Goal: Information Seeking & Learning: Understand process/instructions

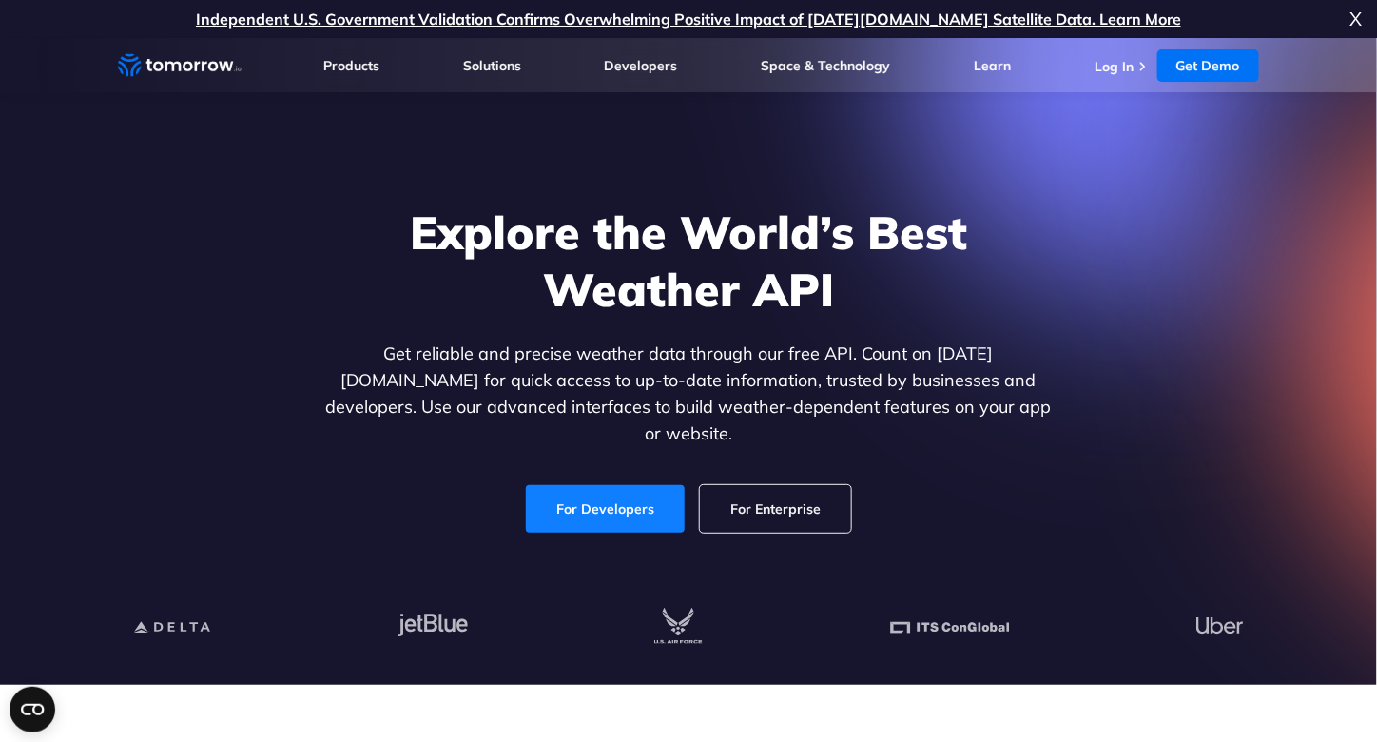
click at [624, 485] on link "For Developers" at bounding box center [605, 509] width 159 height 48
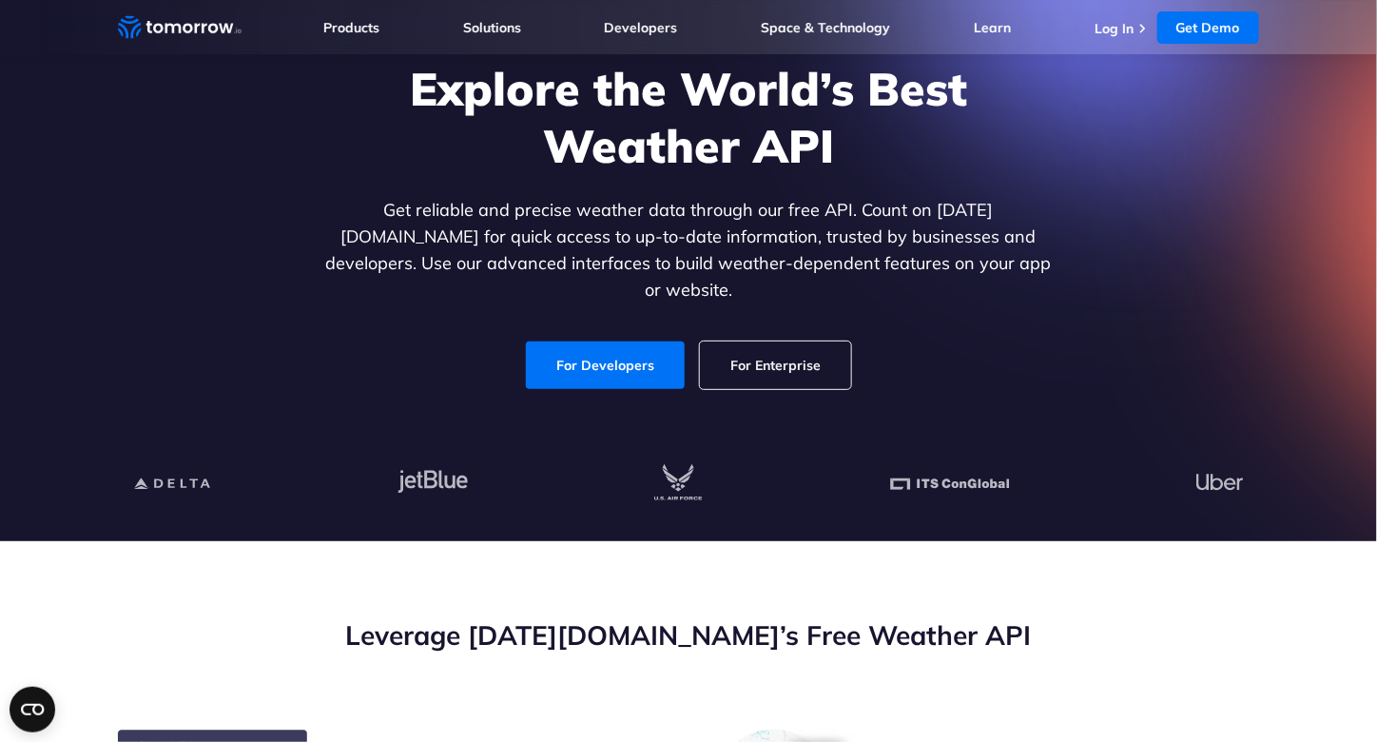
scroll to position [285, 0]
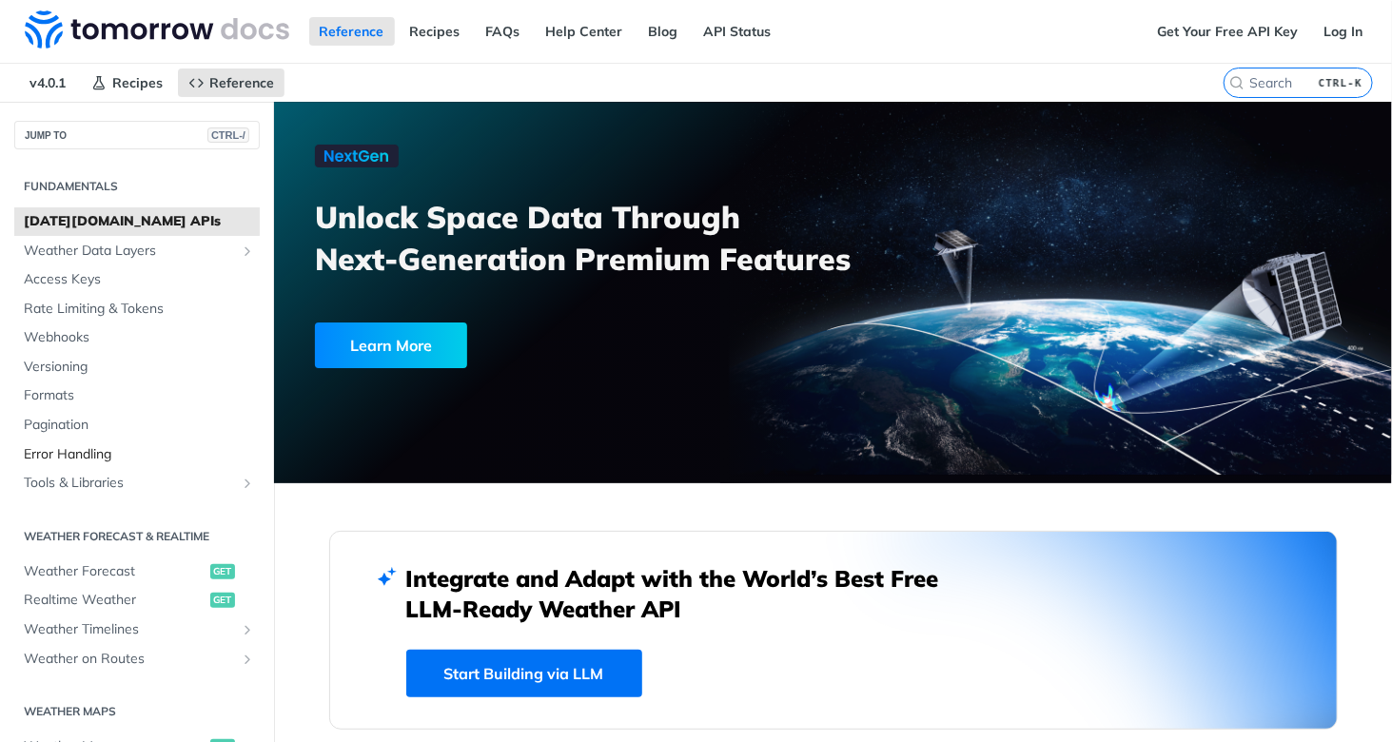
scroll to position [190, 0]
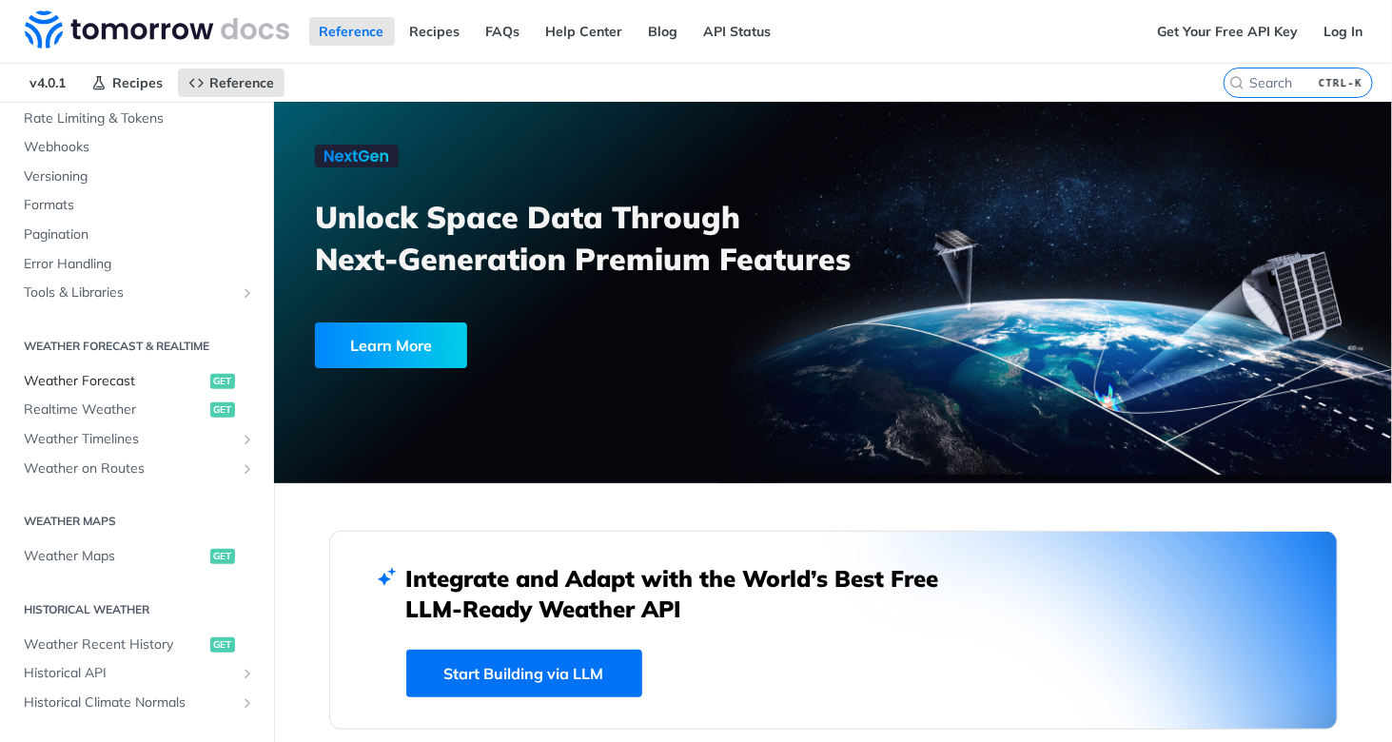
click at [122, 374] on span "Weather Forecast" at bounding box center [115, 381] width 182 height 19
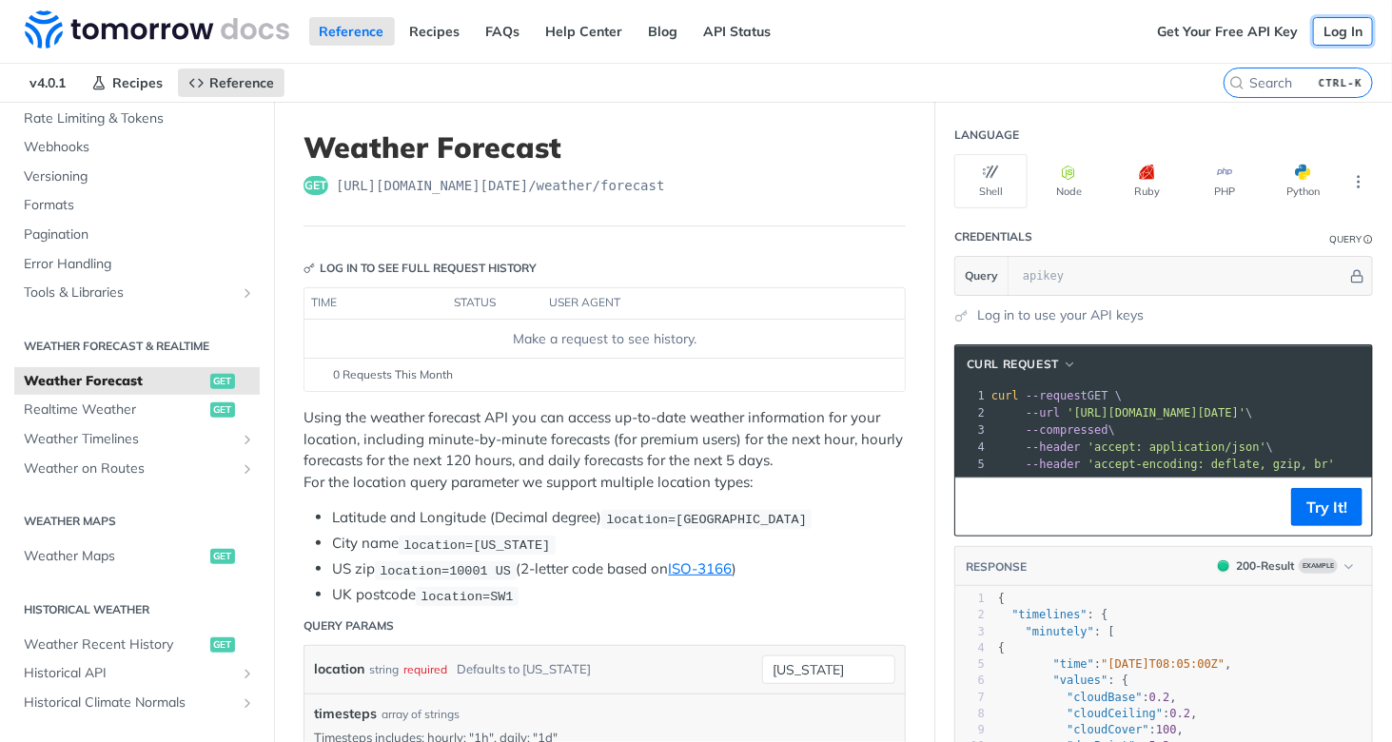
click at [1314, 33] on link "Log In" at bounding box center [1343, 31] width 60 height 29
click at [1223, 32] on link "Get Your Free API Key" at bounding box center [1227, 31] width 162 height 29
click at [1324, 36] on link "Log In" at bounding box center [1343, 31] width 60 height 29
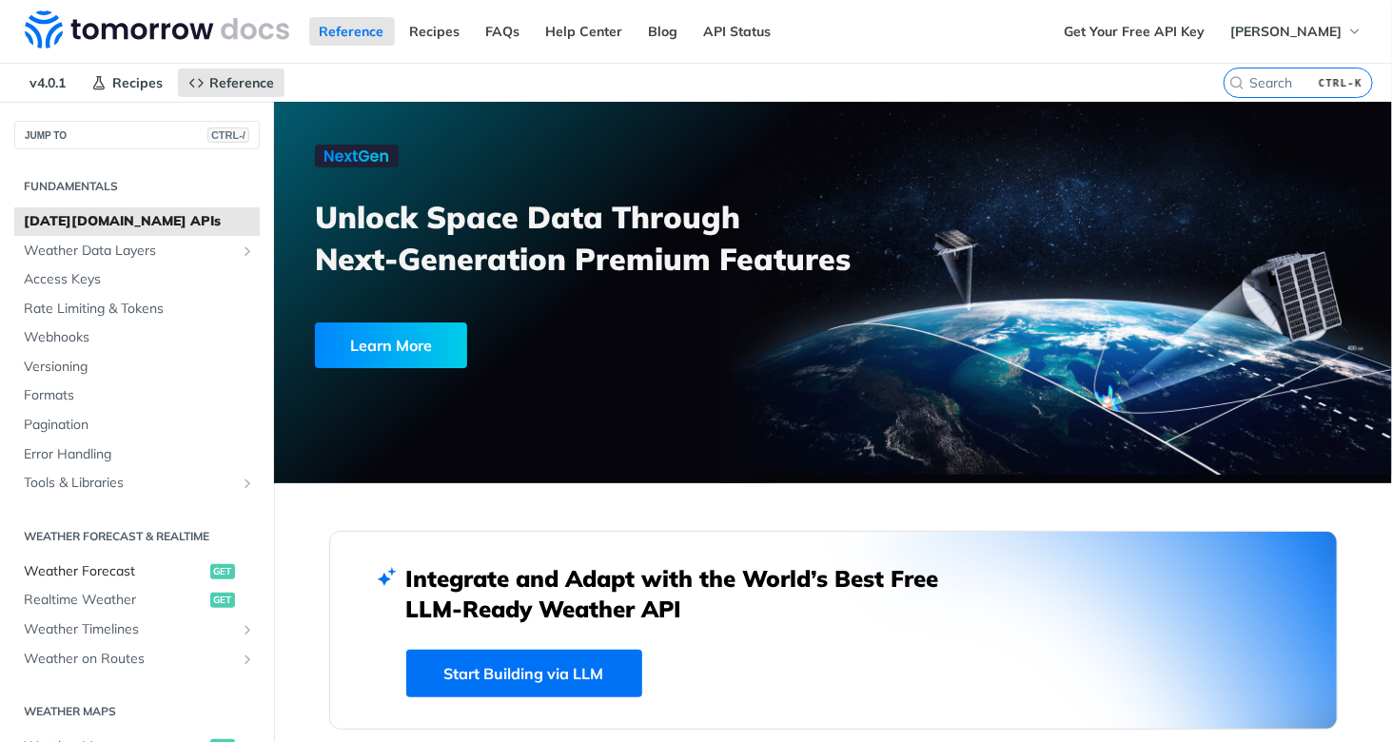
click at [127, 574] on span "Weather Forecast" at bounding box center [115, 571] width 182 height 19
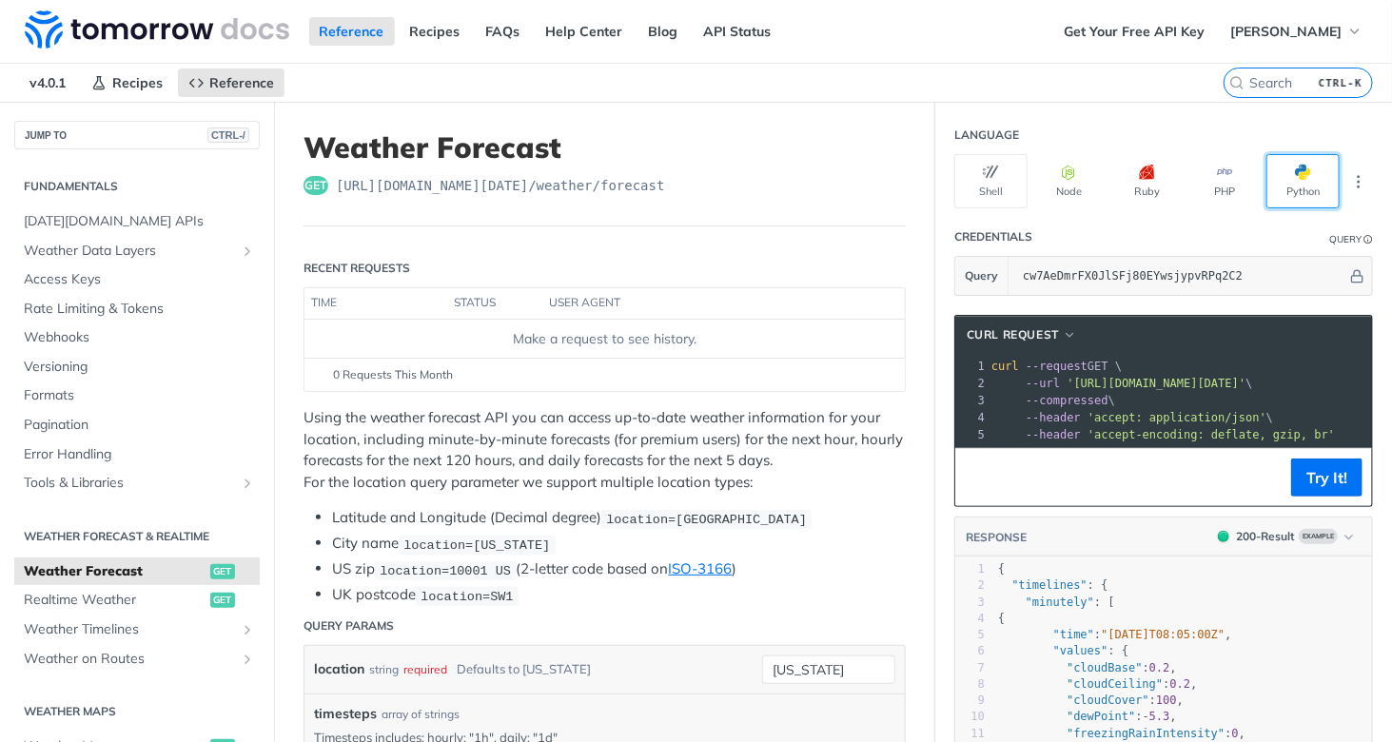
click at [1311, 165] on span "button" at bounding box center [1311, 172] width 0 height 15
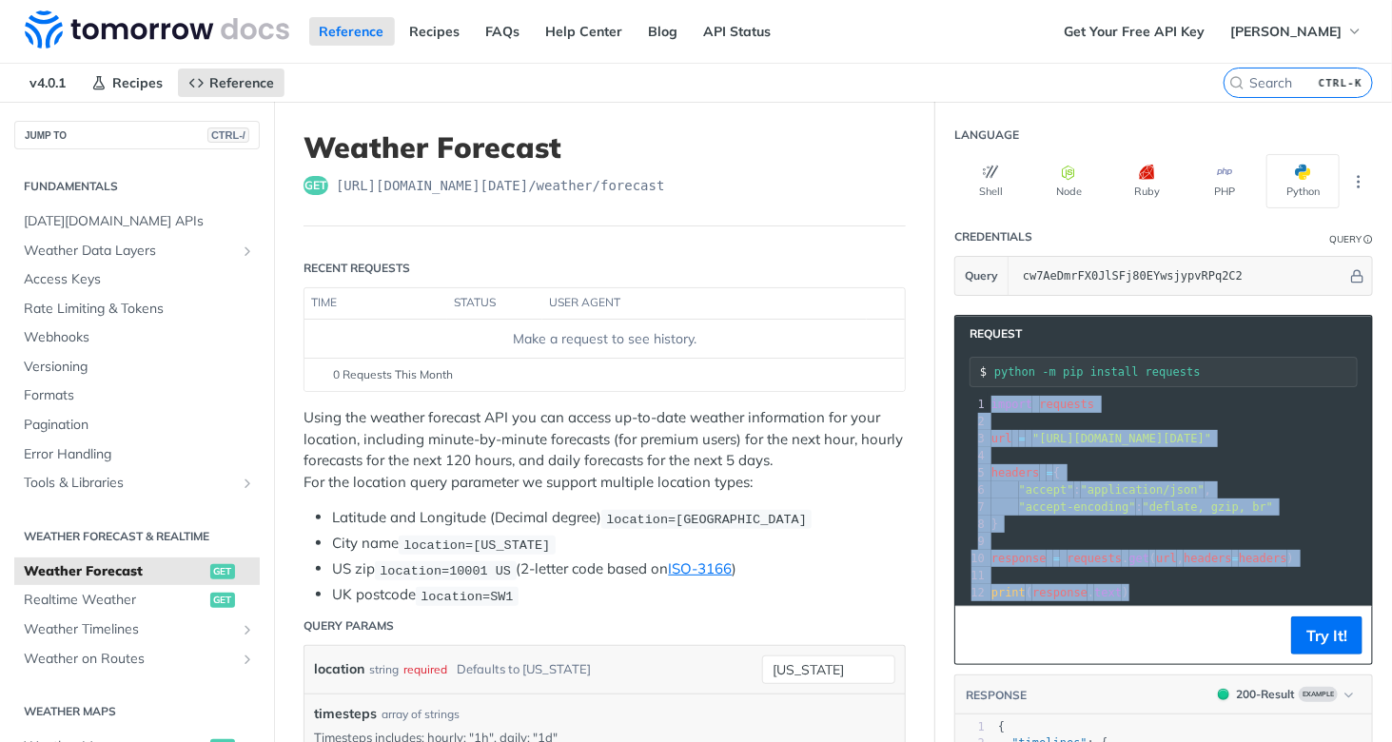
drag, startPoint x: 1147, startPoint y: 585, endPoint x: 972, endPoint y: 398, distance: 256.4
click at [987, 398] on div "1 import requests 2 ​ 3 url = "https://api.tomorrow.io/v4/weather/forecast?loca…" at bounding box center [1338, 498] width 703 height 205
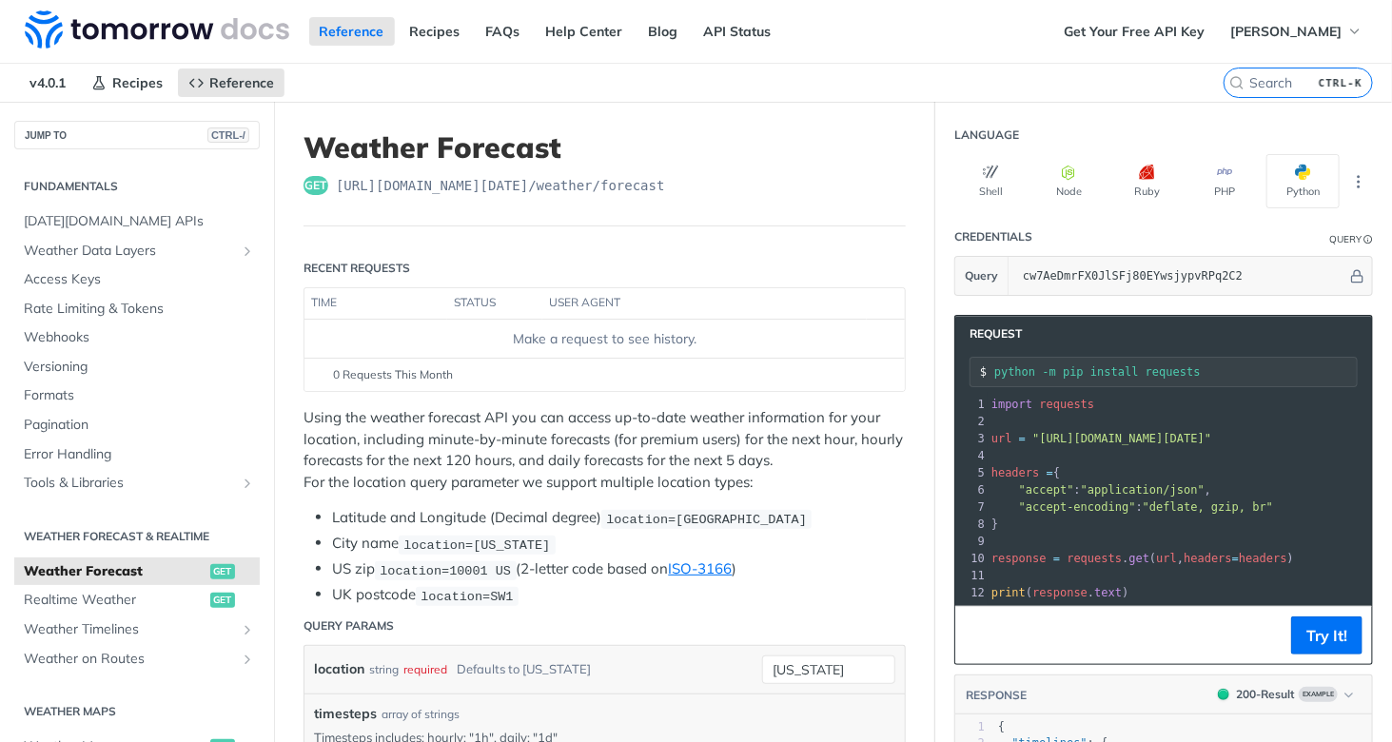
click at [1022, 423] on pre "​" at bounding box center [1338, 421] width 703 height 17
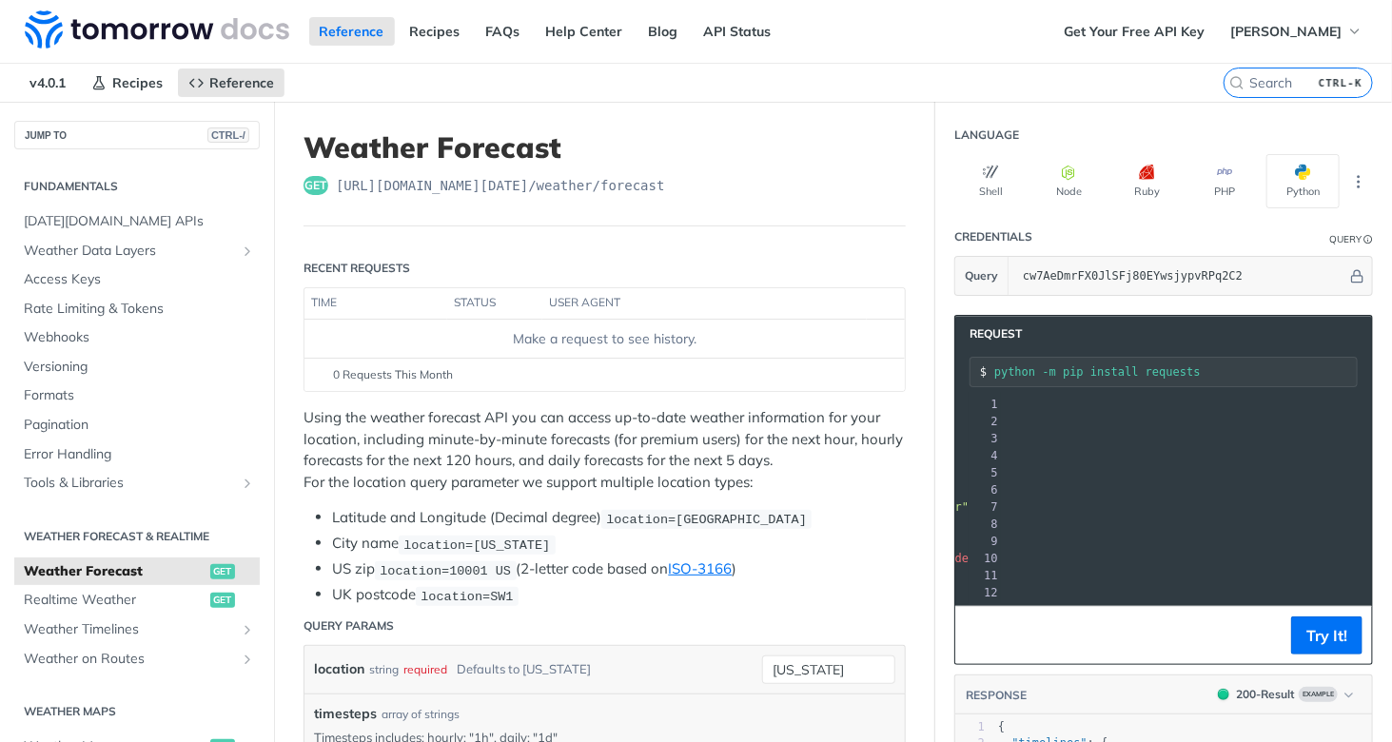
drag, startPoint x: 1023, startPoint y: 431, endPoint x: 1347, endPoint y: 432, distance: 323.4
click at [906, 432] on span ""https://api.tomorrow.io/v4/weather/forecast?location=new%20york&apikey=cw7AeDm…" at bounding box center [817, 438] width 179 height 13
copy span "https://api.tomorrow.io/v4/weather/forecast?location=new%20york&apikey=cw7AeDmr…"
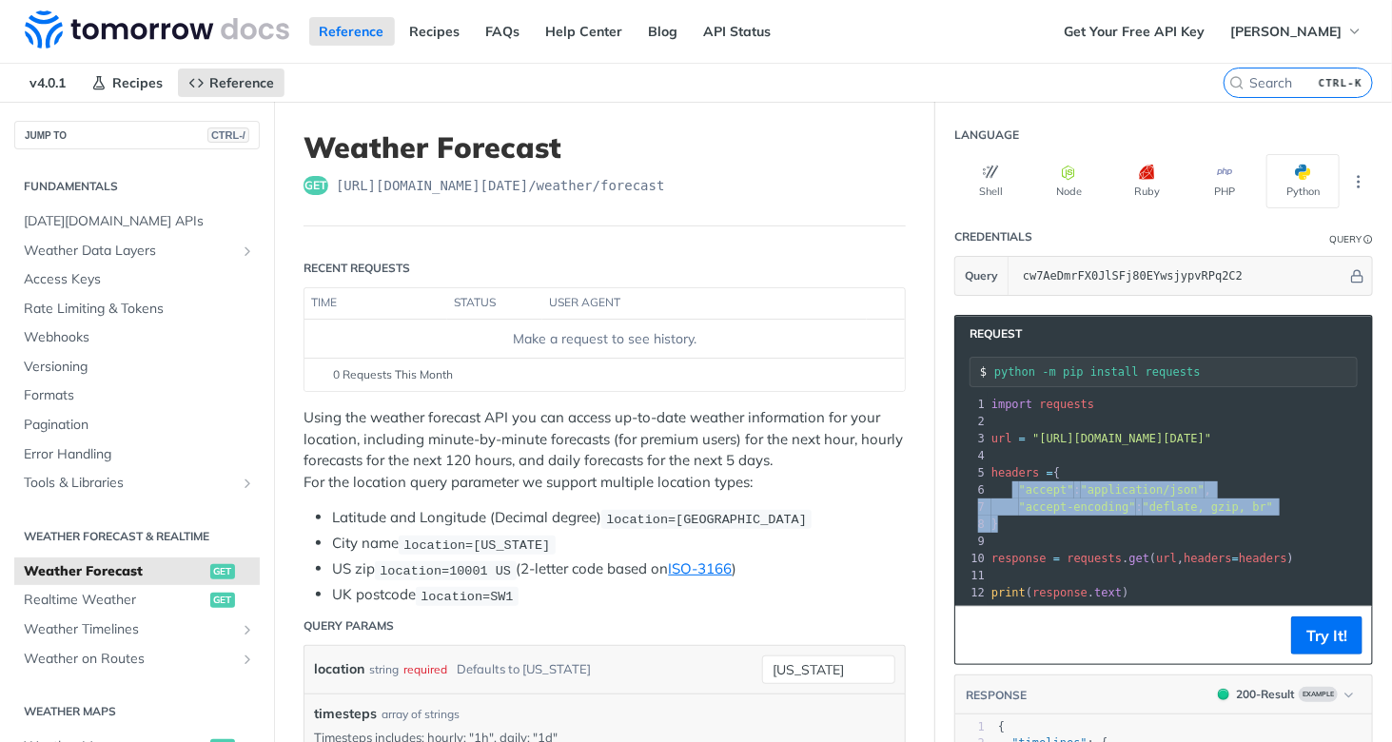
drag, startPoint x: 1003, startPoint y: 519, endPoint x: 995, endPoint y: 486, distance: 34.1
click at [995, 486] on div "1 import requests 2 ​ 3 url = "https://api.tomorrow.io/v4/weather/forecast?loca…" at bounding box center [1338, 498] width 703 height 205
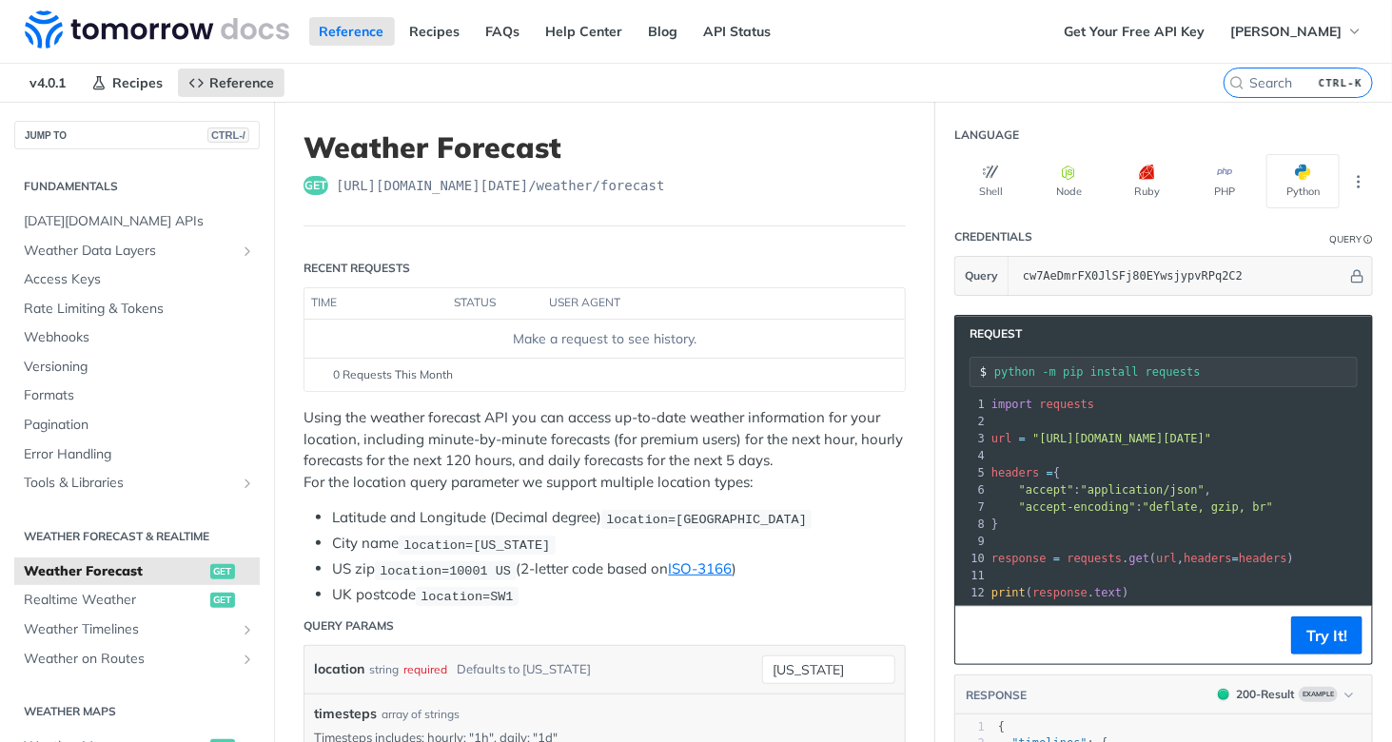
click at [1171, 567] on pre "​" at bounding box center [1338, 575] width 703 height 17
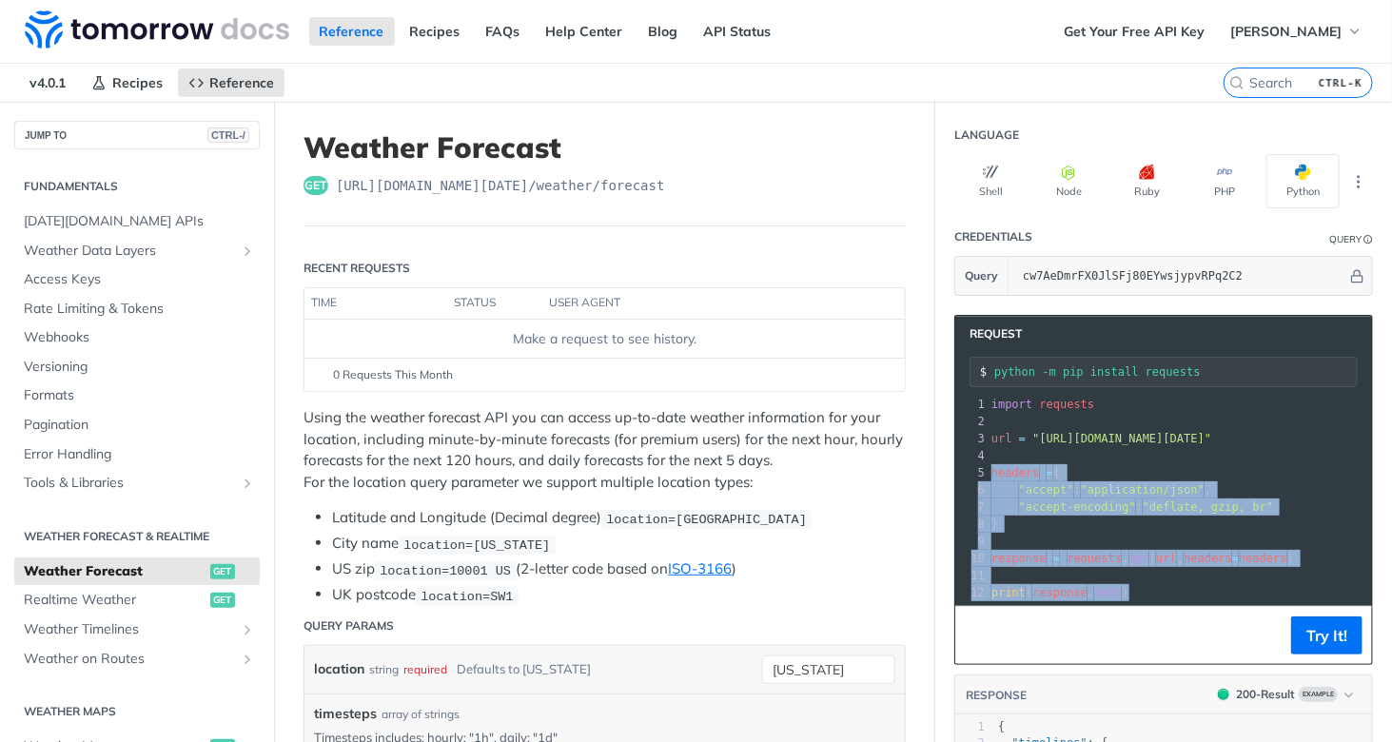
drag, startPoint x: 1116, startPoint y: 591, endPoint x: 977, endPoint y: 468, distance: 185.3
click at [987, 468] on div "1 import requests 2 ​ 3 url = "https://api.tomorrow.io/v4/weather/forecast?loca…" at bounding box center [1338, 498] width 703 height 205
copy div "headers = { 6 "accept" : "application/json" , 7 "accept-encoding" : "deflate, g…"
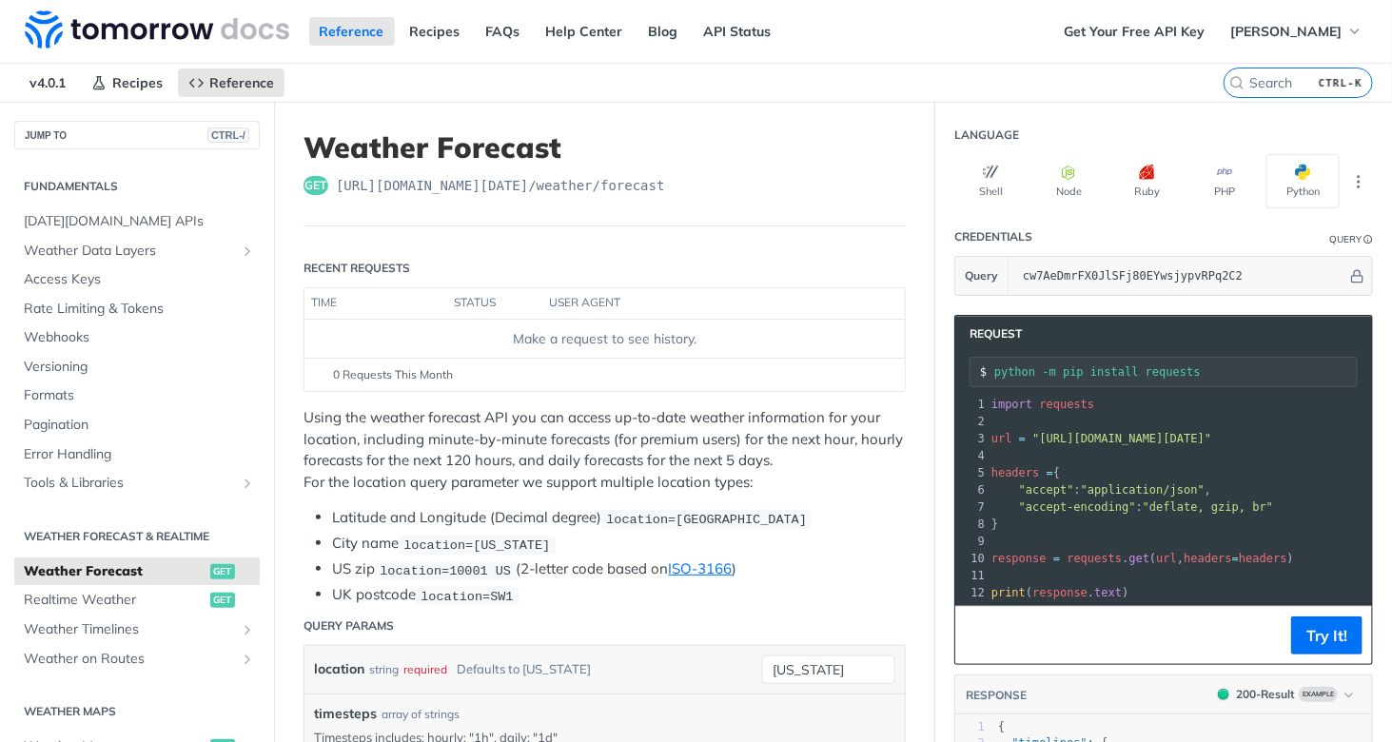
drag, startPoint x: 1141, startPoint y: 532, endPoint x: 1062, endPoint y: 529, distance: 79.0
click at [1140, 533] on pre "​" at bounding box center [1338, 541] width 703 height 17
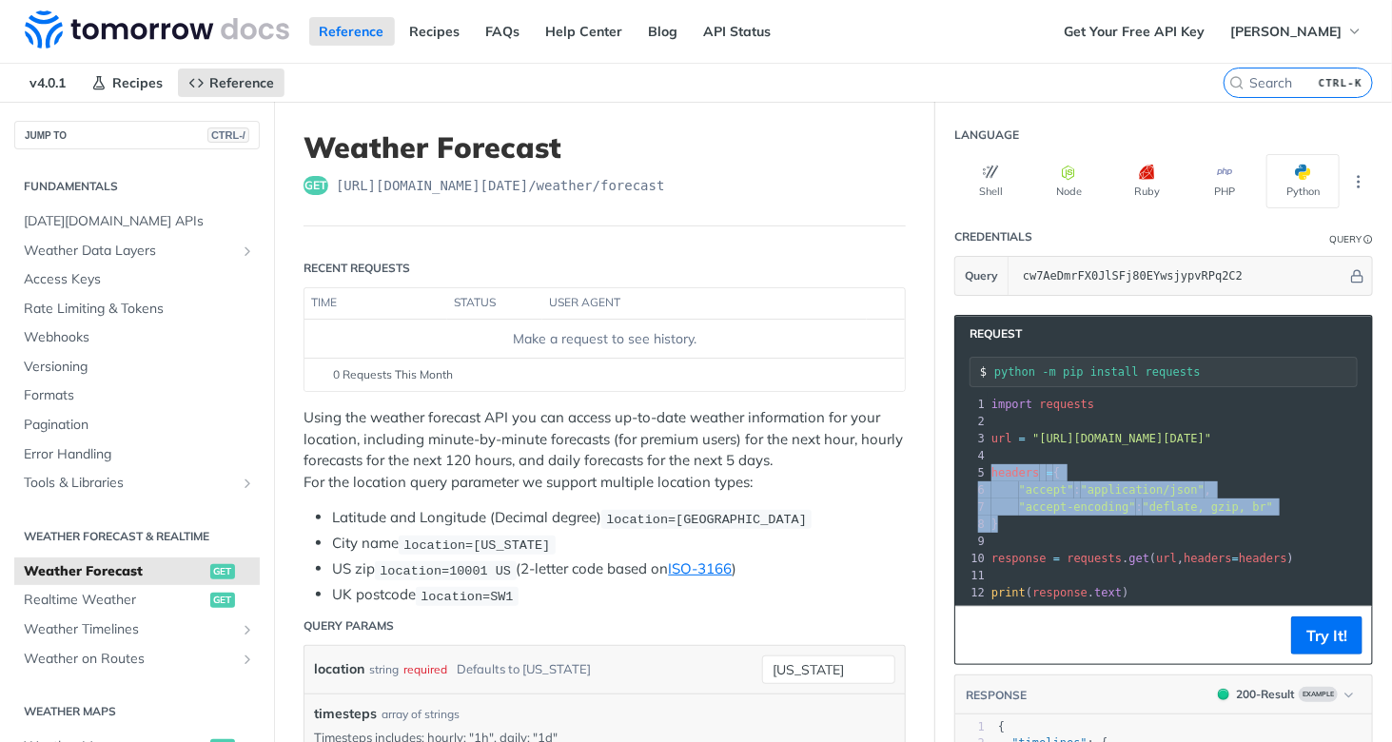
drag, startPoint x: 1042, startPoint y: 527, endPoint x: 953, endPoint y: 472, distance: 105.1
click at [987, 472] on div "1 import requests 2 ​ 3 url = "https://api.tomorrow.io/v4/weather/forecast?loca…" at bounding box center [1338, 498] width 703 height 205
copy div "headers = { 6 "accept" : "application/json" , 7 "accept-encoding" : "deflate, g…"
